Goal: Task Accomplishment & Management: Use online tool/utility

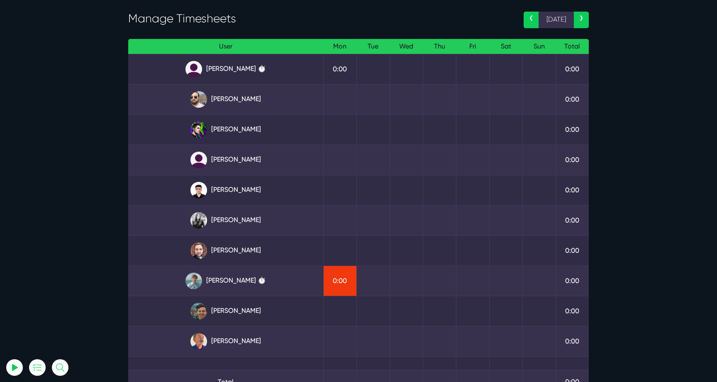
scroll to position [40, 0]
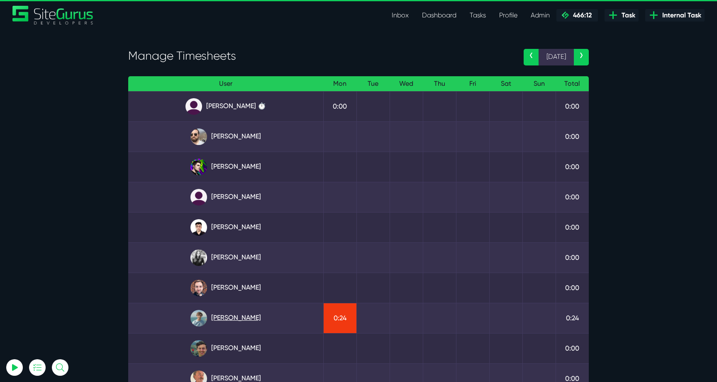
type input "[EMAIL_ADDRESS][DOMAIN_NAME]"
click at [243, 315] on link "Matt Jones" at bounding box center [226, 318] width 182 height 17
